Goal: Task Accomplishment & Management: Manage account settings

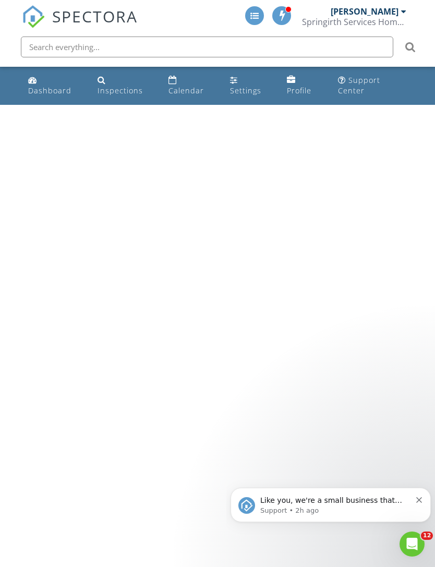
click at [175, 86] on div "Calendar" at bounding box center [186, 91] width 35 height 10
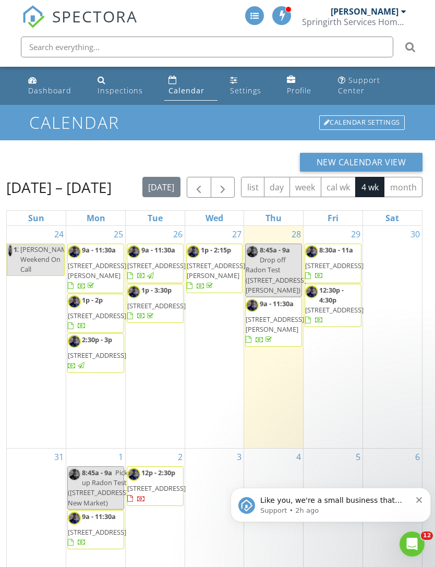
click at [387, 188] on div "today list day week cal wk 4 wk month" at bounding box center [283, 187] width 280 height 21
click at [108, 80] on link "Inspections" at bounding box center [124, 86] width 63 height 30
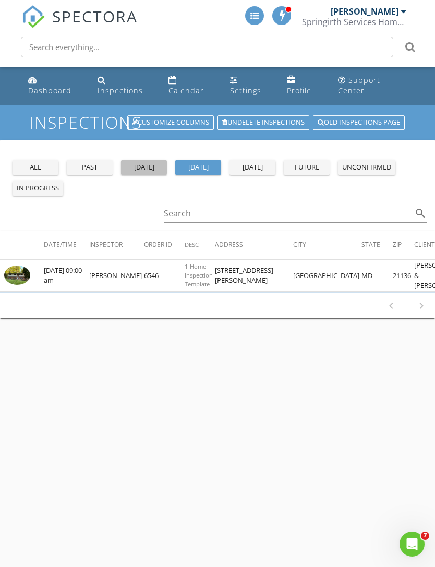
click at [150, 162] on div "[DATE]" at bounding box center [144, 167] width 38 height 10
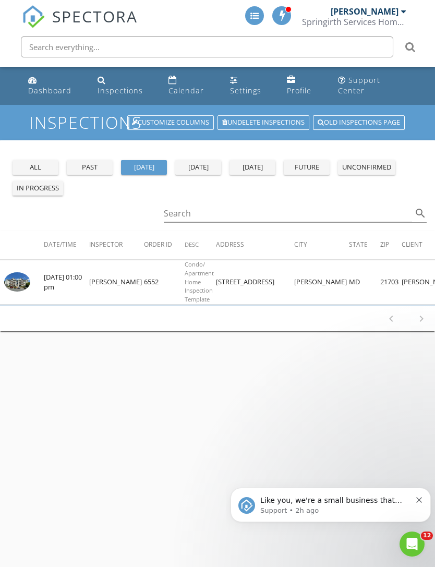
click at [22, 278] on img at bounding box center [17, 283] width 26 height 20
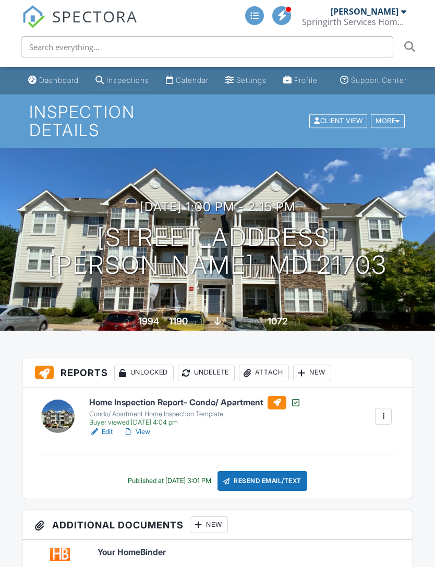
click at [148, 427] on link "View" at bounding box center [136, 432] width 27 height 10
